Goal: Find specific page/section: Find specific page/section

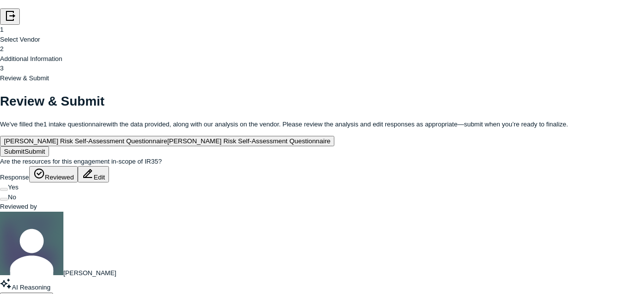
scroll to position [1971, 0]
